Goal: Transaction & Acquisition: Purchase product/service

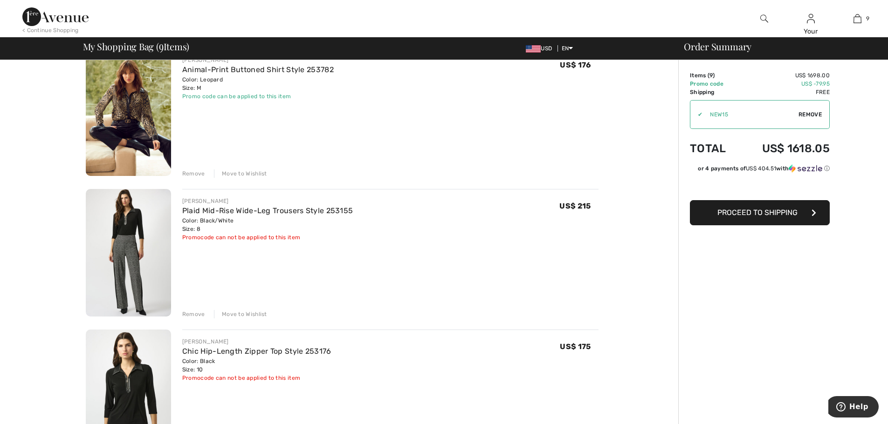
scroll to position [186, 0]
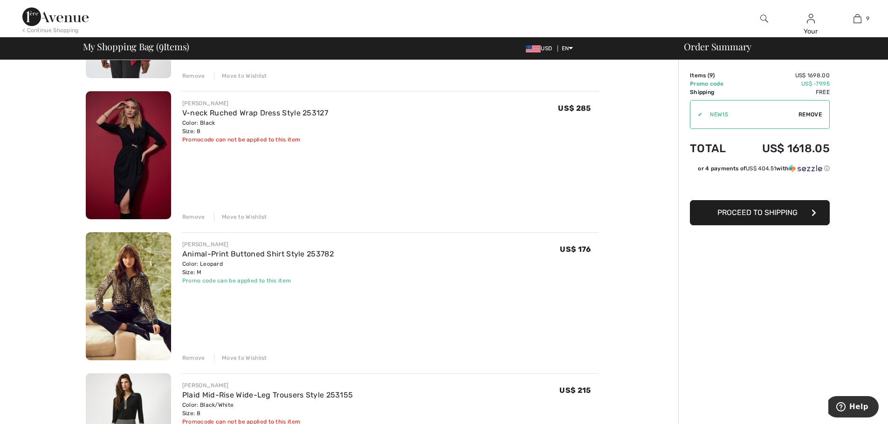
click at [135, 144] on img at bounding box center [128, 155] width 85 height 128
click at [133, 158] on img at bounding box center [128, 155] width 85 height 128
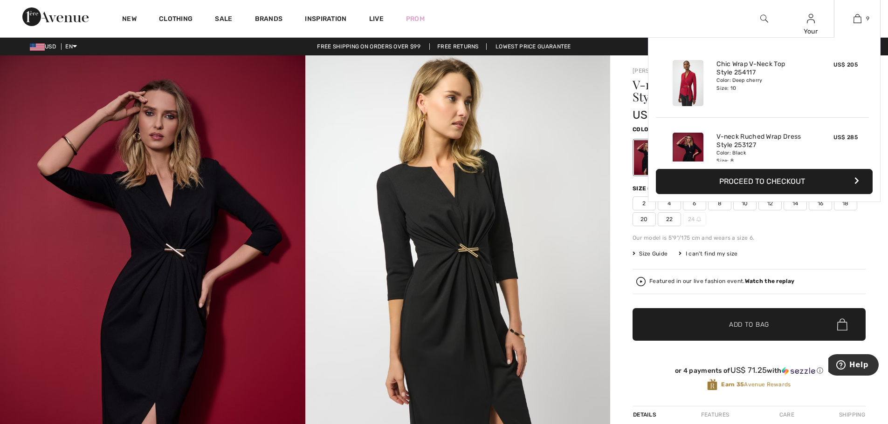
click at [837, 25] on div "9 Added to Bag Joseph Ribkoff Chic Wrap V-neck Top Style 254117 US$ 205 Color: …" at bounding box center [857, 18] width 47 height 37
click at [855, 20] on img at bounding box center [857, 18] width 8 height 11
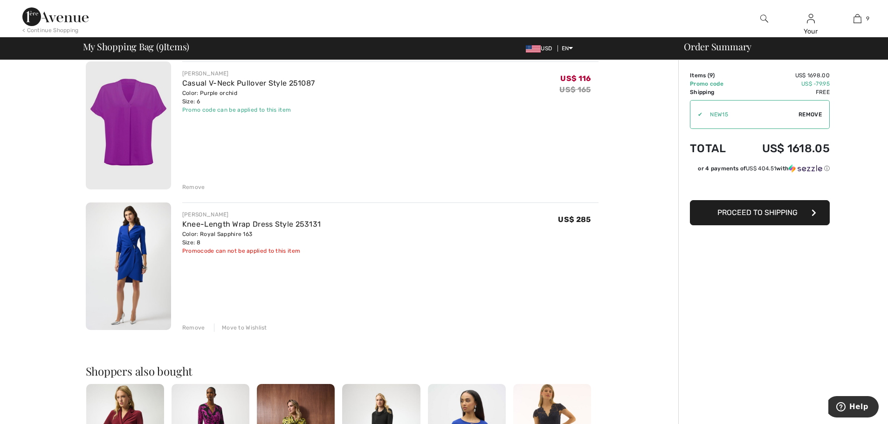
scroll to position [1072, 0]
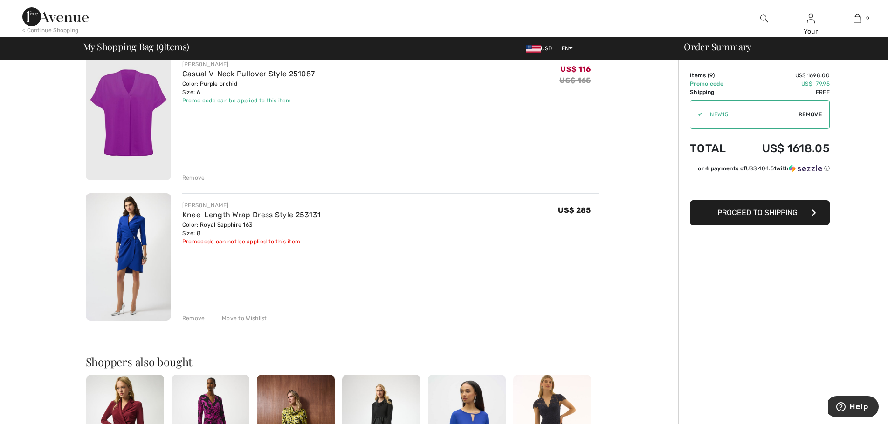
click at [255, 318] on div "Move to Wishlist" at bounding box center [240, 319] width 53 height 8
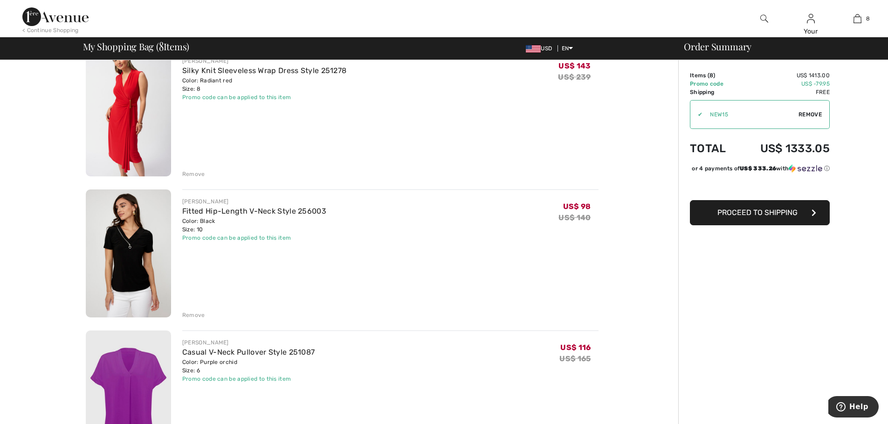
scroll to position [792, 0]
click at [200, 314] on div "Remove" at bounding box center [193, 316] width 23 height 8
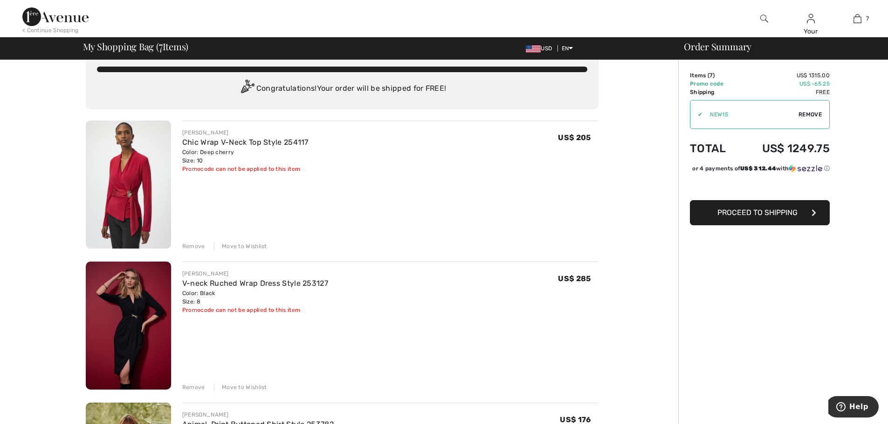
scroll to position [0, 0]
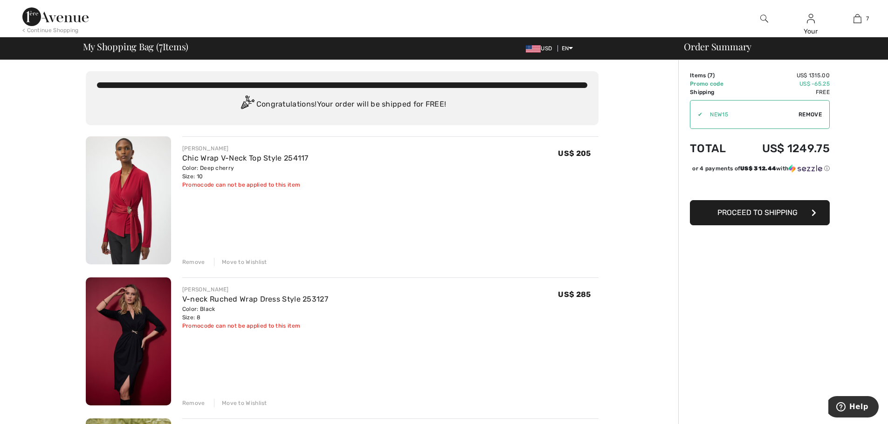
click at [749, 217] on span "Proceed to Shipping" at bounding box center [757, 212] width 80 height 9
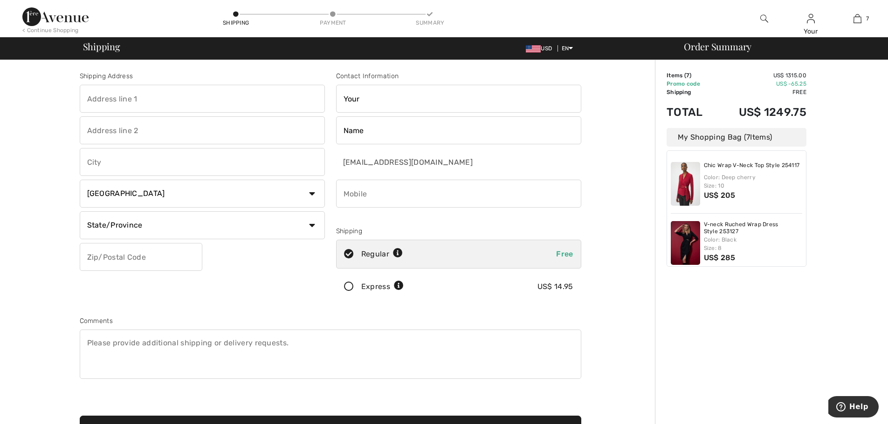
click at [167, 96] on input "text" at bounding box center [202, 99] width 245 height 28
type input "268 West Main Street, Westborough, MA, USA"
type input "WESTBOROUGH"
select select "US"
select select "MA"
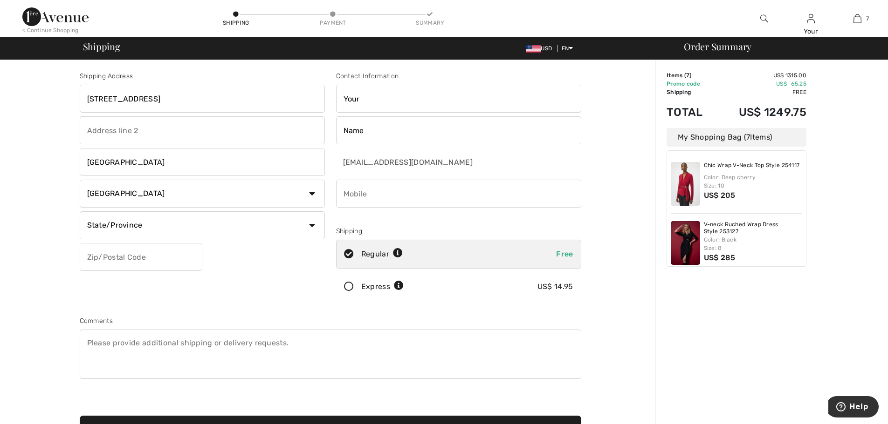
type input "01581"
type input "6176803128"
drag, startPoint x: 164, startPoint y: 100, endPoint x: 362, endPoint y: 94, distance: 198.1
click at [362, 94] on div "Shipping Address 268 West Main Street, Westborough, MA, USA WESTBOROUGH Country…" at bounding box center [330, 250] width 513 height 403
type input "[STREET_ADDRESS]"
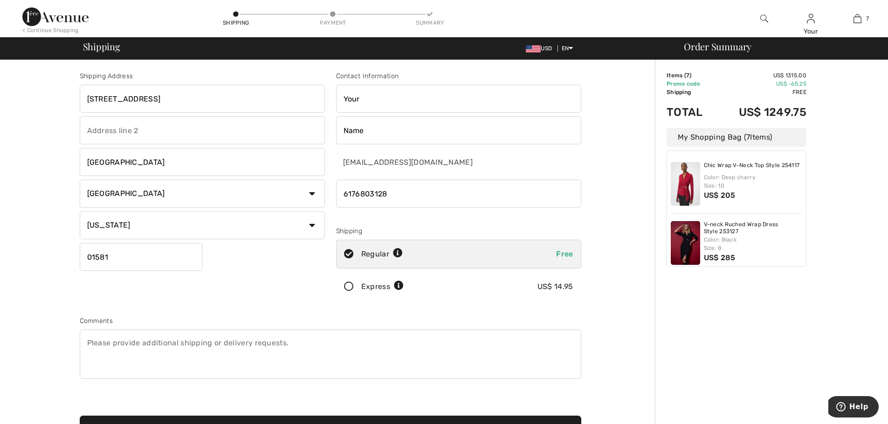
click at [359, 95] on input "Your" at bounding box center [458, 99] width 245 height 28
type input "Y"
type input "Robin"
type input "Baer"
click at [295, 274] on div "Shipping Address 268 West Main Street WESTBOROUGH Country Canada United States …" at bounding box center [202, 188] width 256 height 234
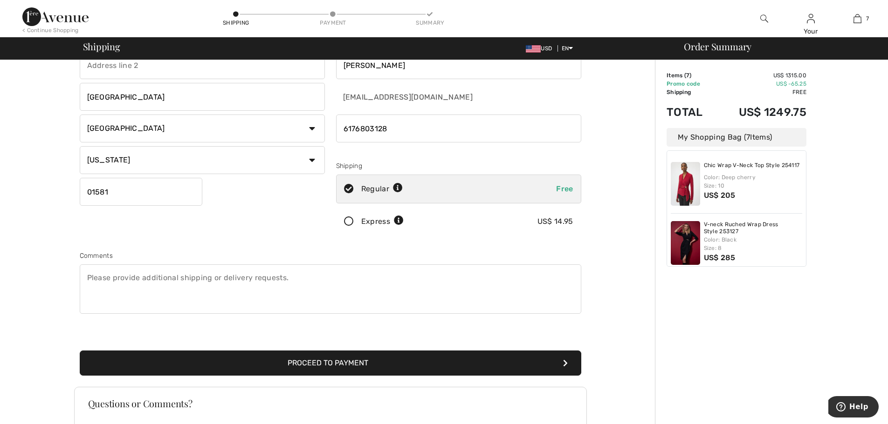
scroll to position [93, 0]
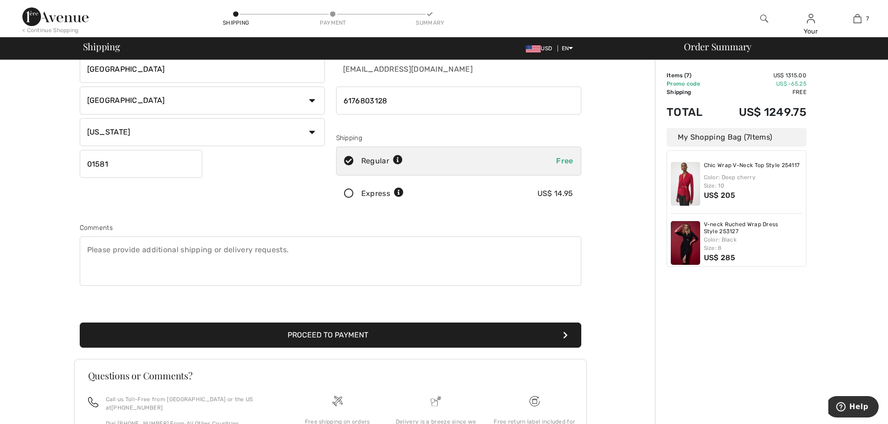
click at [335, 333] on button "Proceed to Payment" at bounding box center [330, 335] width 501 height 25
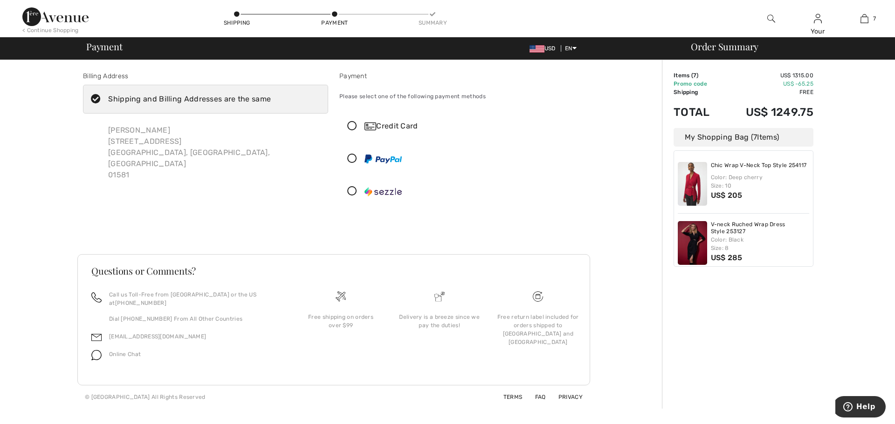
click at [355, 127] on icon at bounding box center [352, 127] width 25 height 10
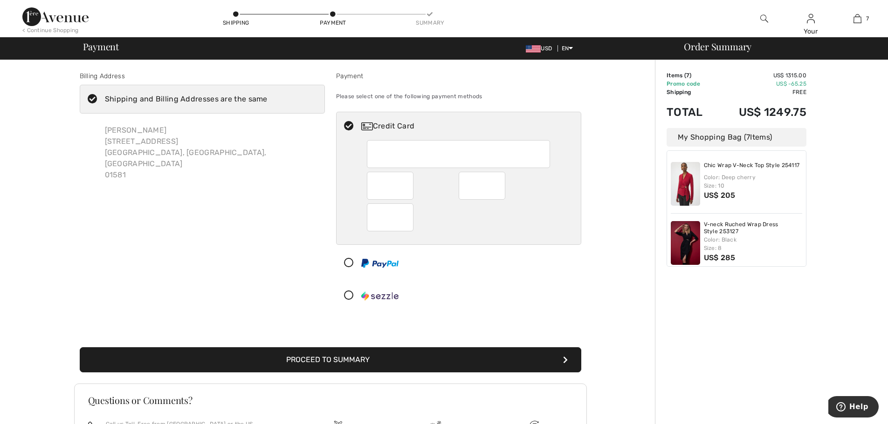
click at [491, 275] on div at bounding box center [454, 263] width 237 height 28
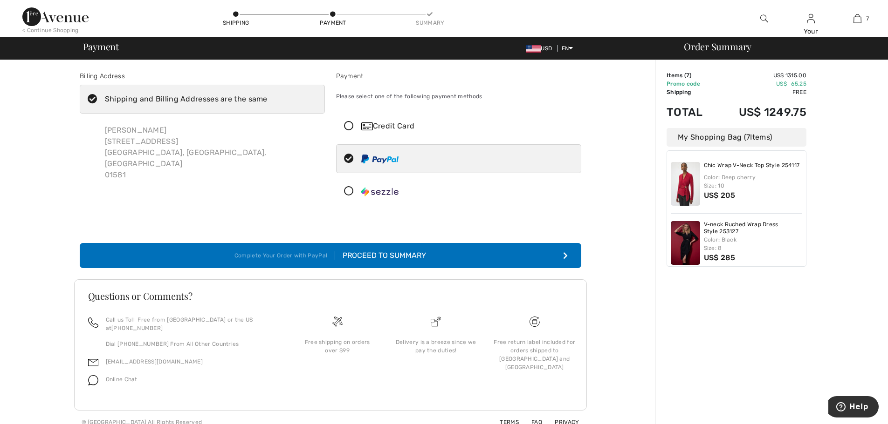
click at [382, 111] on div "Payment Please select one of the following payment methods Credit Card" at bounding box center [458, 140] width 256 height 138
click at [369, 125] on img at bounding box center [367, 127] width 12 height 8
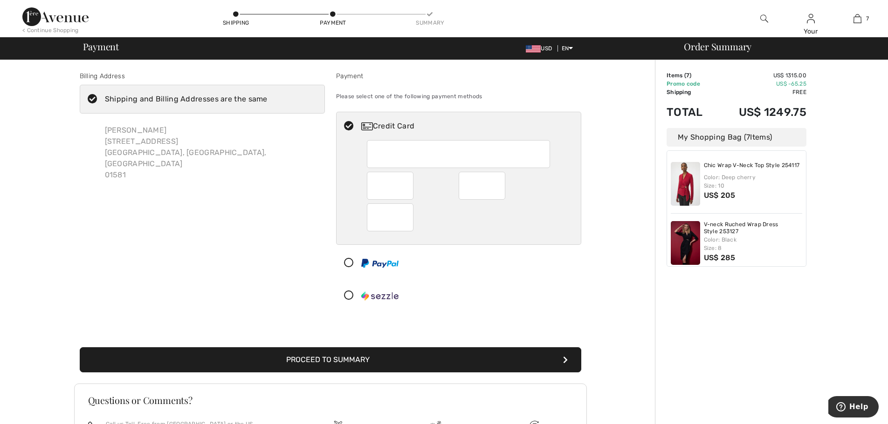
click at [509, 279] on div "Credit Card" at bounding box center [458, 211] width 245 height 198
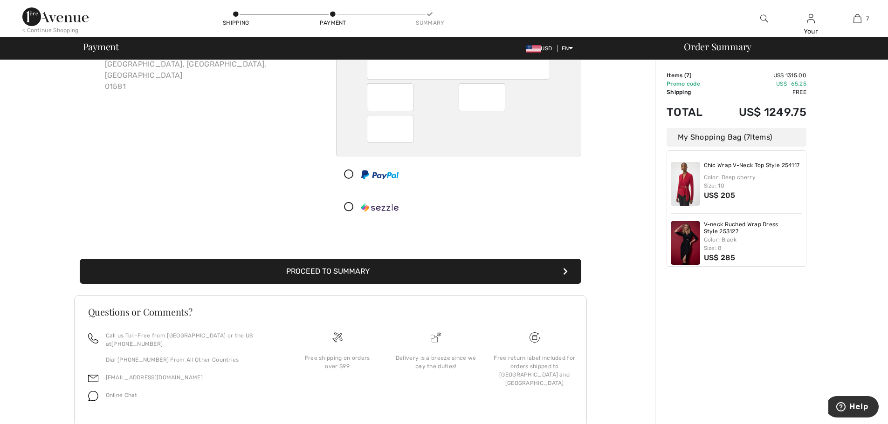
scroll to position [106, 0]
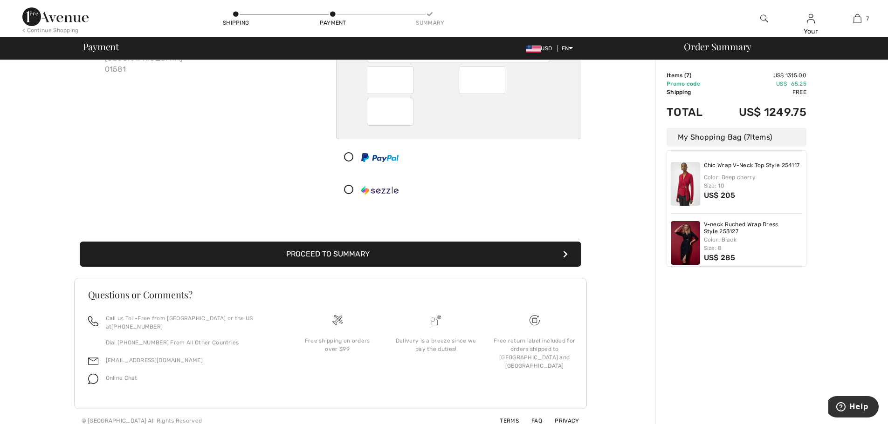
click at [428, 260] on button "Proceed to Summary" at bounding box center [330, 254] width 501 height 25
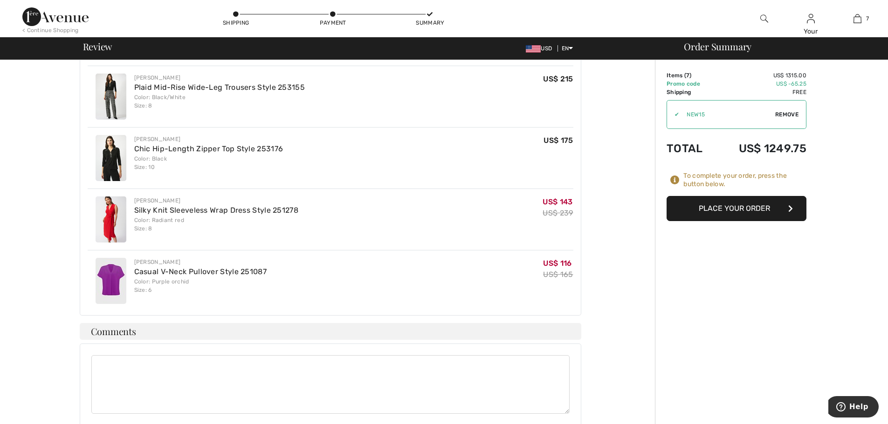
scroll to position [367, 0]
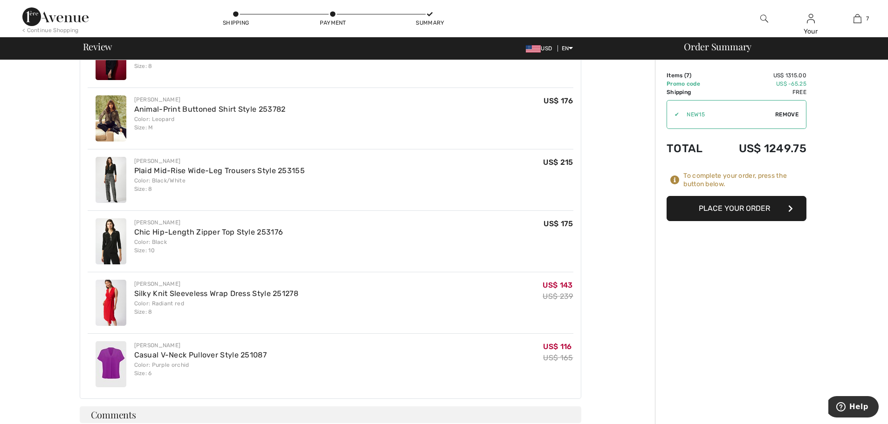
click at [727, 209] on button "Place Your Order" at bounding box center [736, 208] width 140 height 25
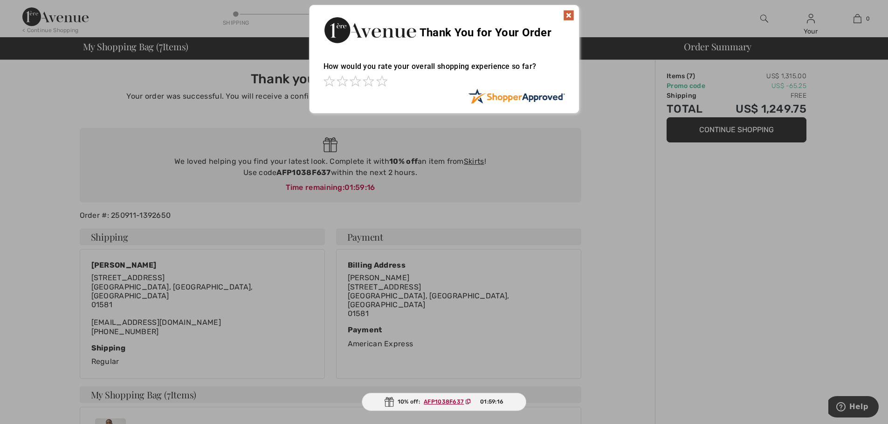
click at [567, 17] on img at bounding box center [568, 15] width 11 height 11
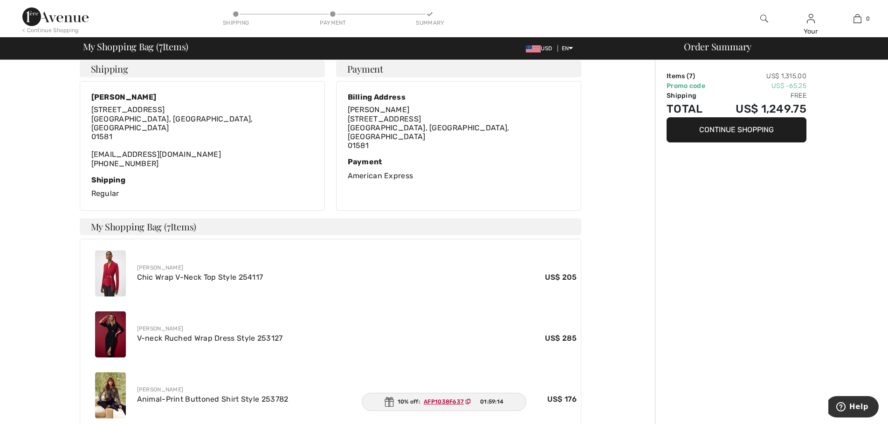
scroll to position [233, 0]
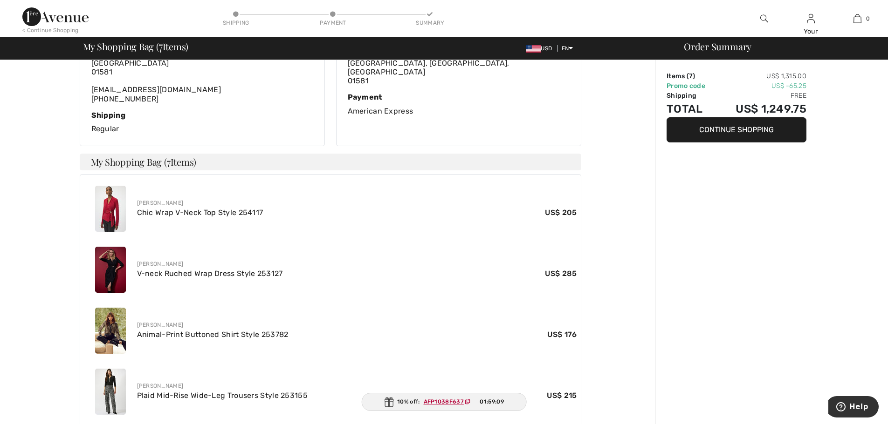
click at [436, 403] on ins "AFP1038F637" at bounding box center [444, 402] width 40 height 7
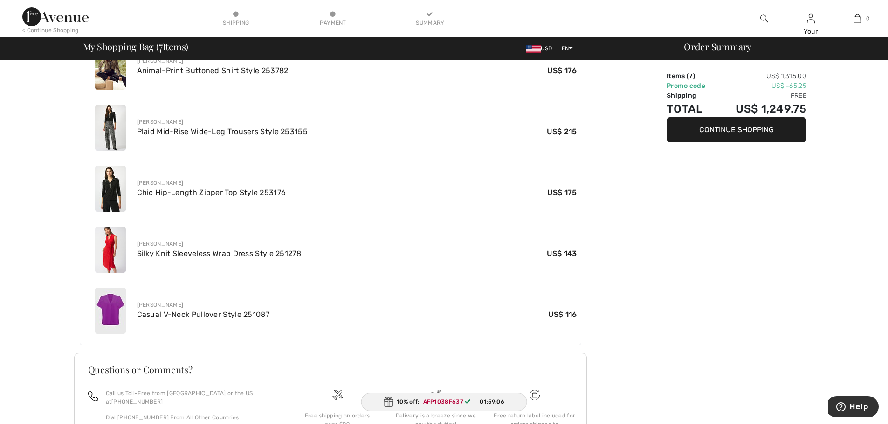
scroll to position [513, 0]
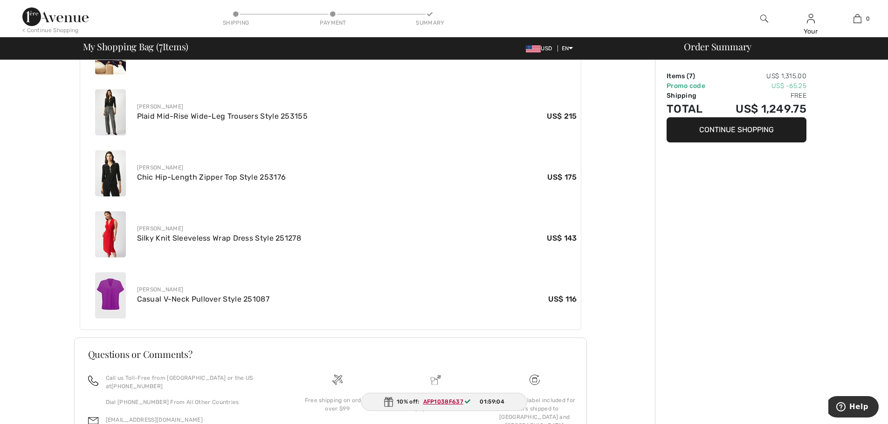
click at [748, 134] on button "Continue Shopping" at bounding box center [736, 129] width 140 height 25
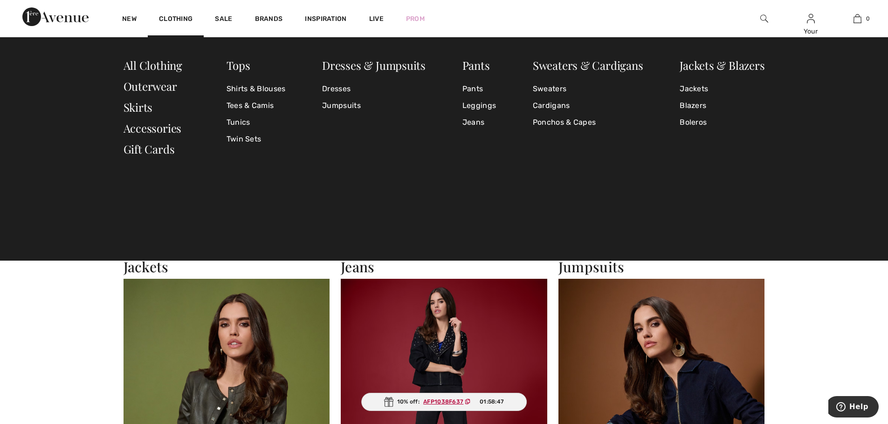
scroll to position [1166, 0]
